Goal: Information Seeking & Learning: Learn about a topic

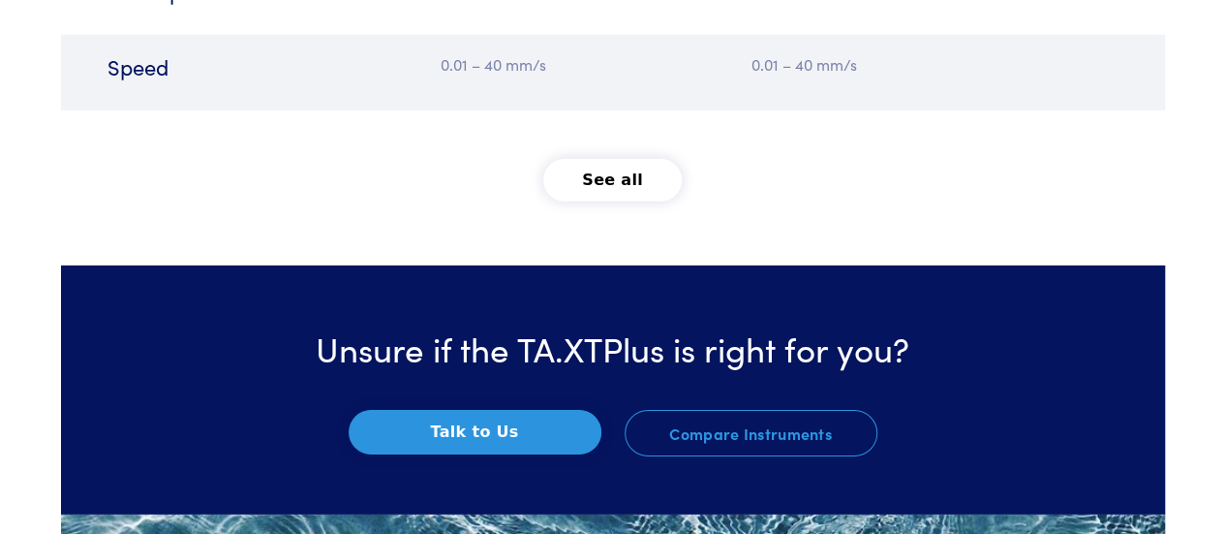
scroll to position [2712, 0]
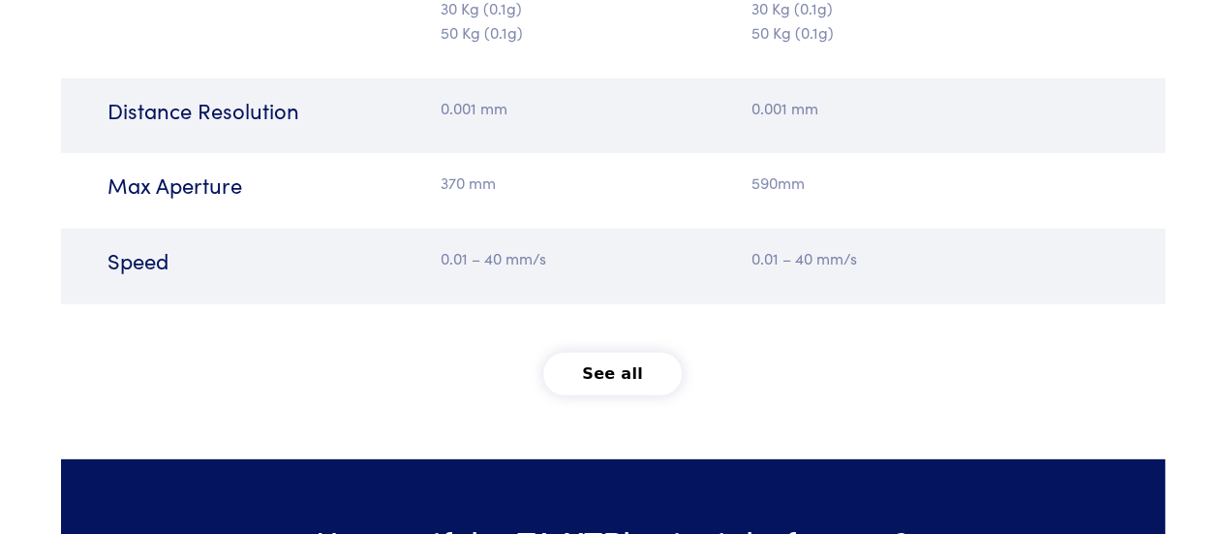
click at [618, 367] on button "See all" at bounding box center [612, 374] width 138 height 43
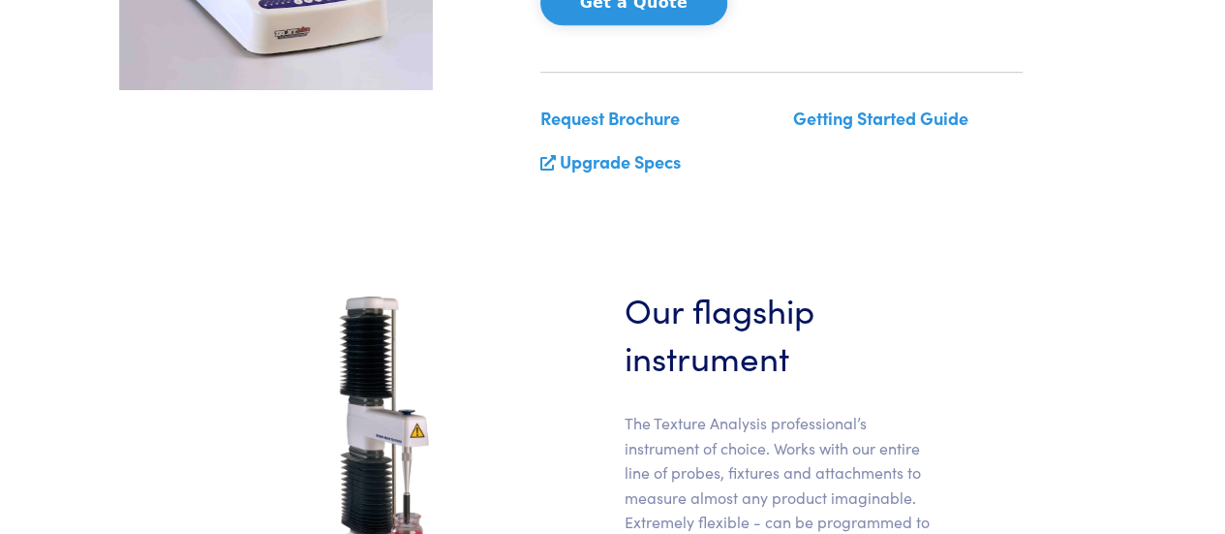
scroll to position [0, 0]
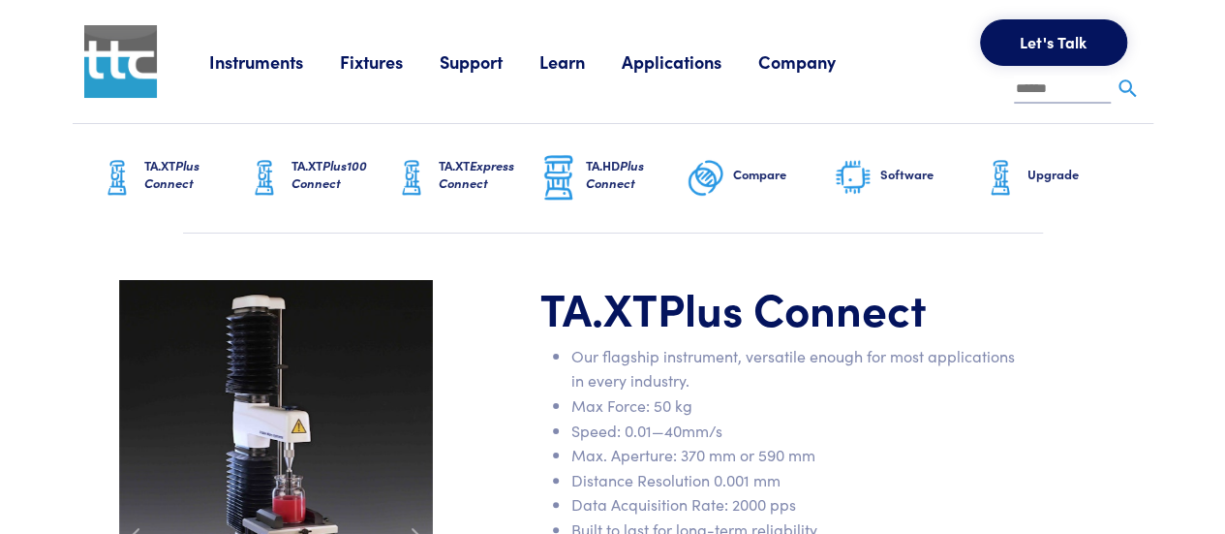
click at [482, 61] on link "Support" at bounding box center [490, 61] width 100 height 24
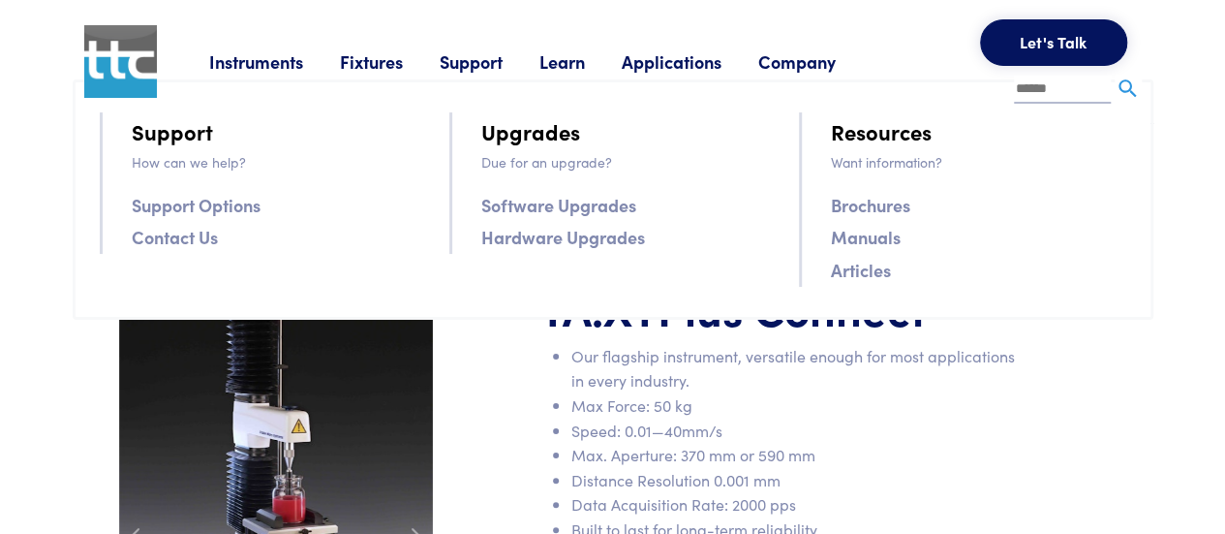
click at [883, 235] on link "Manuals" at bounding box center [866, 237] width 70 height 28
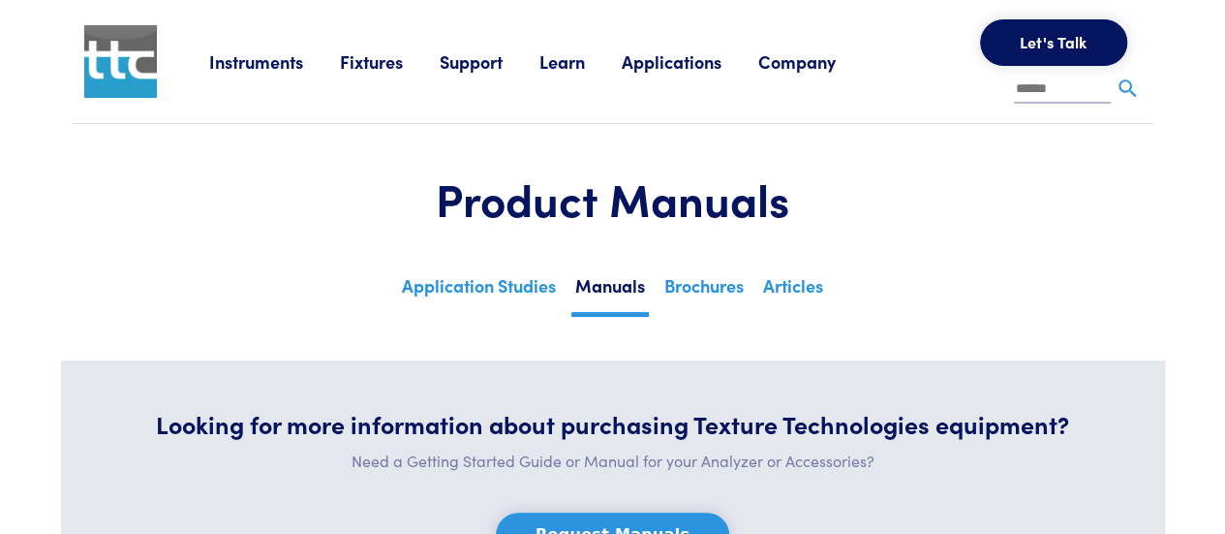
click at [667, 59] on link "Applications" at bounding box center [690, 61] width 137 height 24
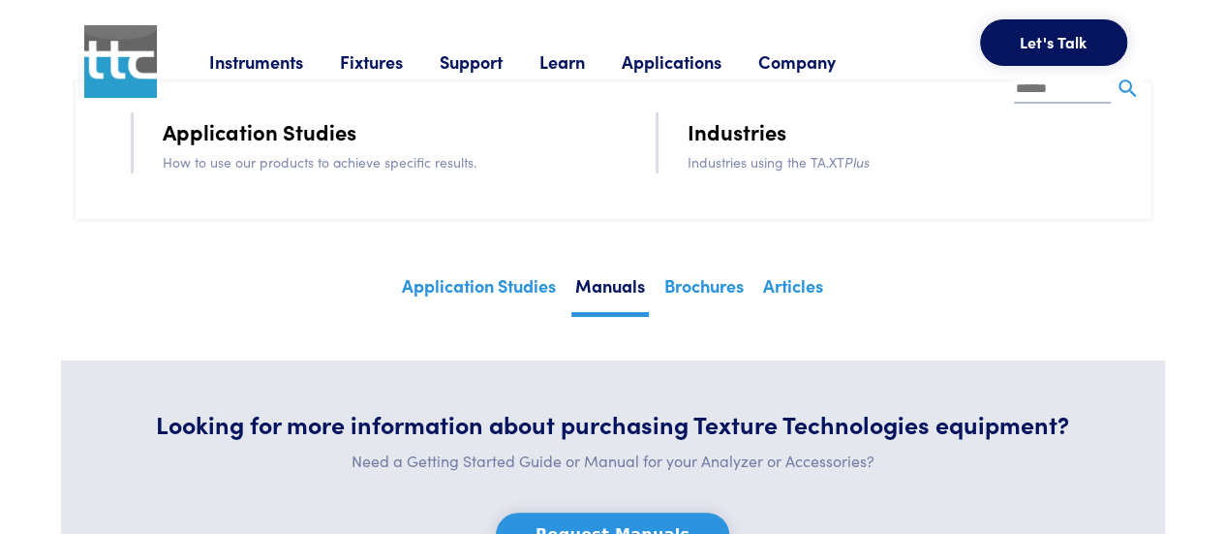
click at [257, 136] on link "Application Studies" at bounding box center [260, 131] width 194 height 34
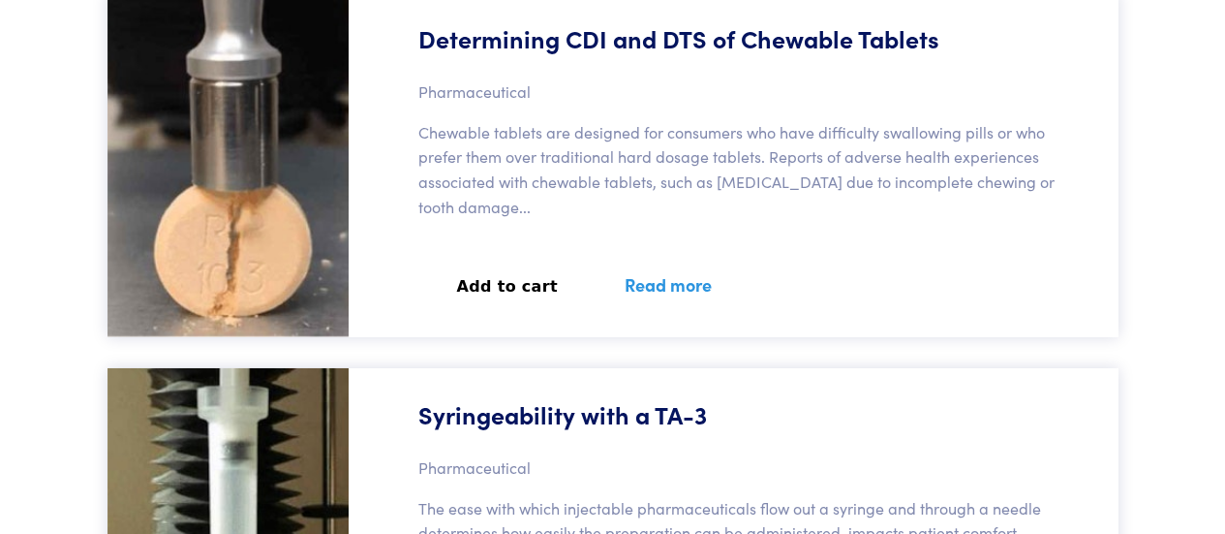
scroll to position [10459, 0]
